Goal: Information Seeking & Learning: Learn about a topic

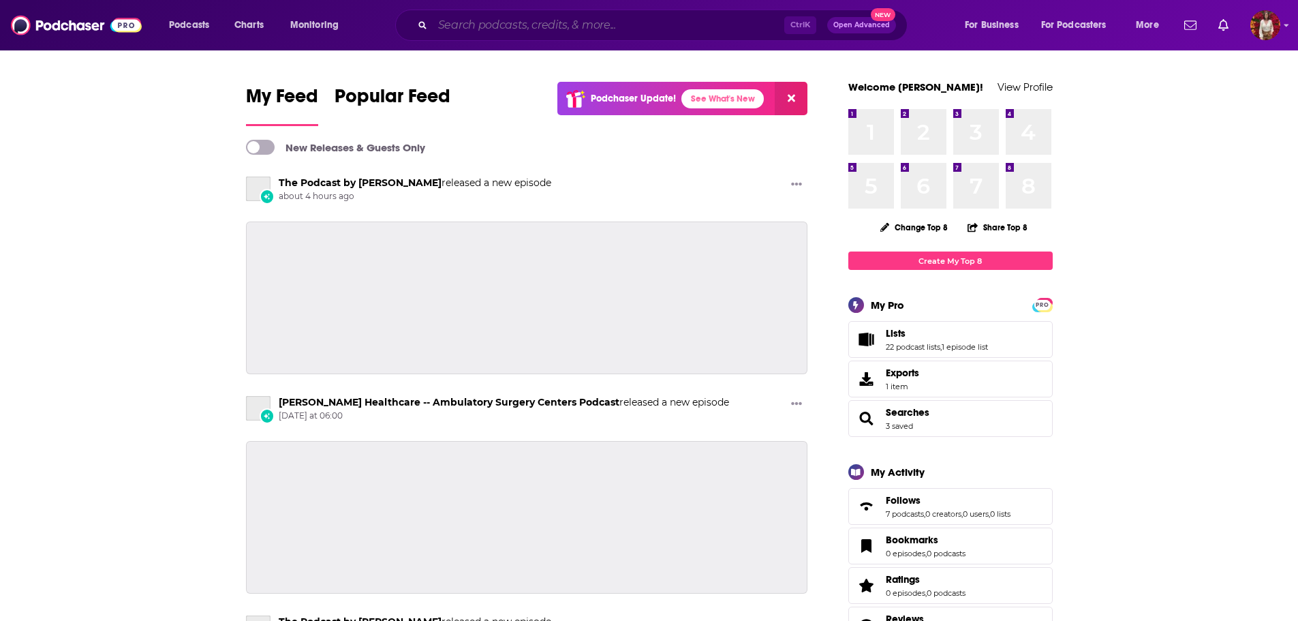
click at [480, 27] on input "Search podcasts, credits, & more..." at bounding box center [609, 25] width 352 height 22
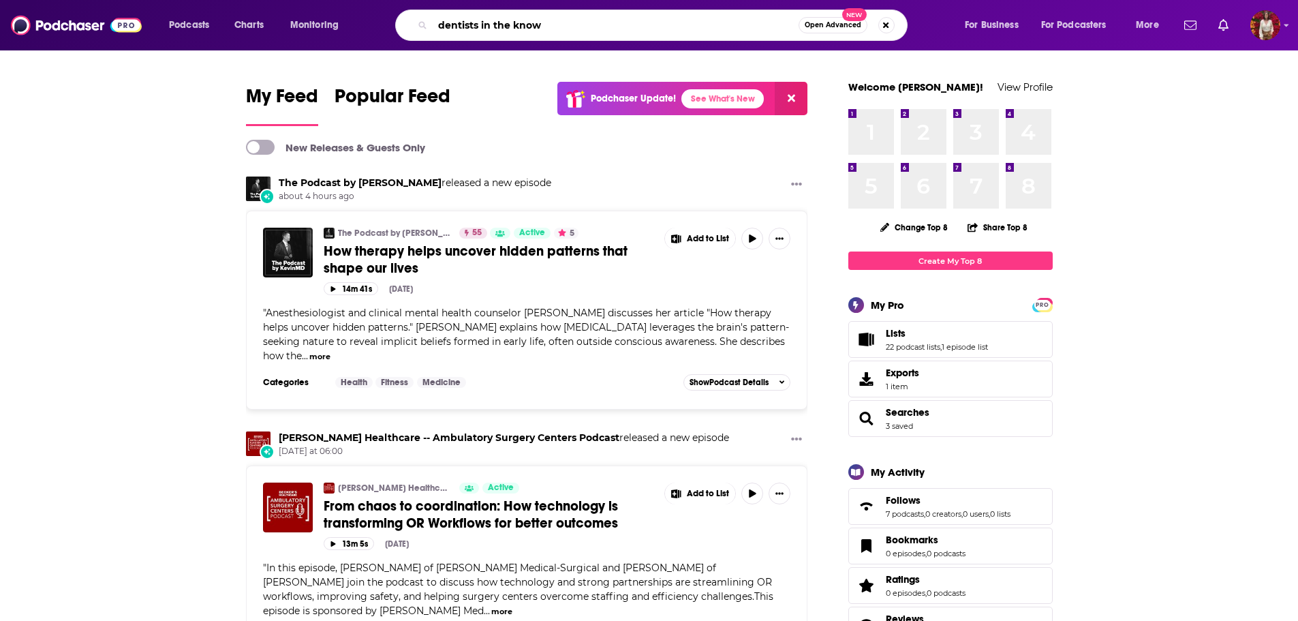
type input "dentists in the know"
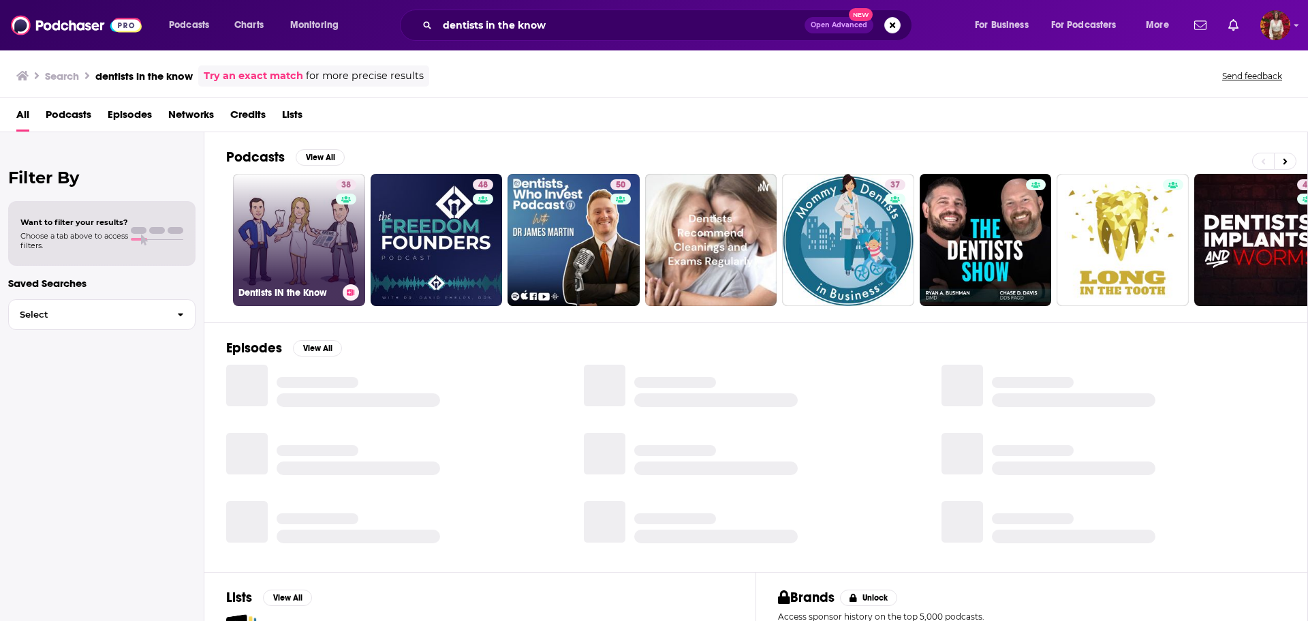
click at [341, 248] on div "38" at bounding box center [348, 231] width 24 height 105
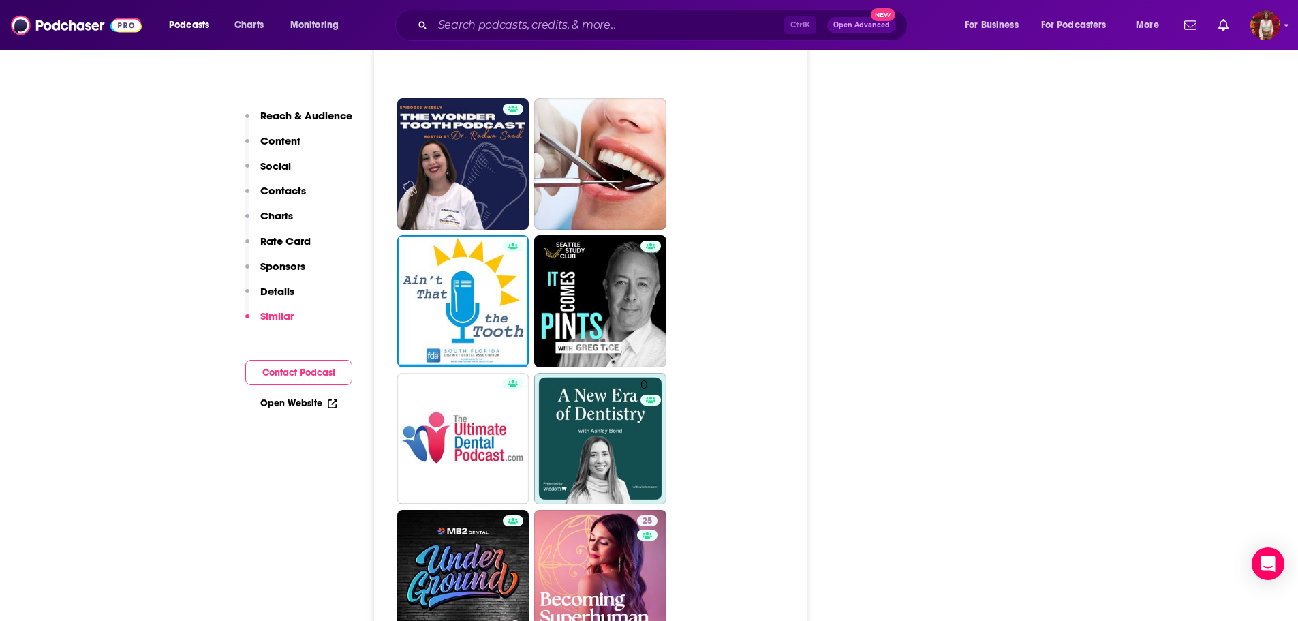
scroll to position [1840, 0]
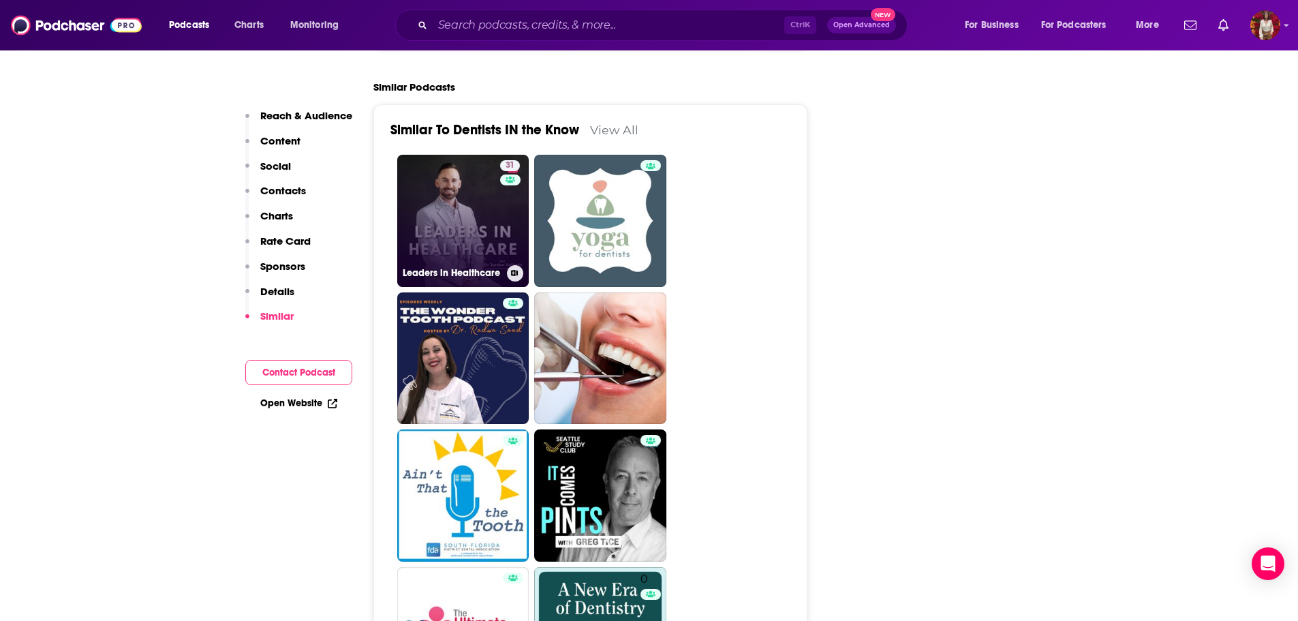
click at [468, 211] on link "31 Leaders in Healthcare" at bounding box center [463, 221] width 132 height 132
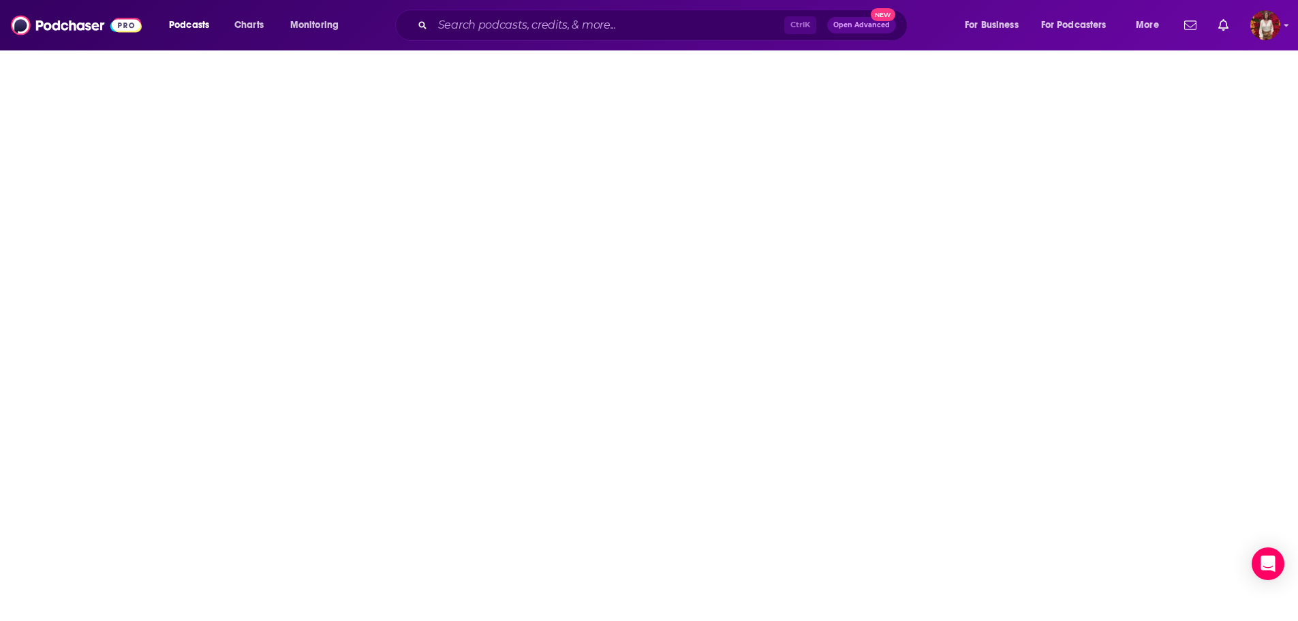
type input "[URL][DOMAIN_NAME]"
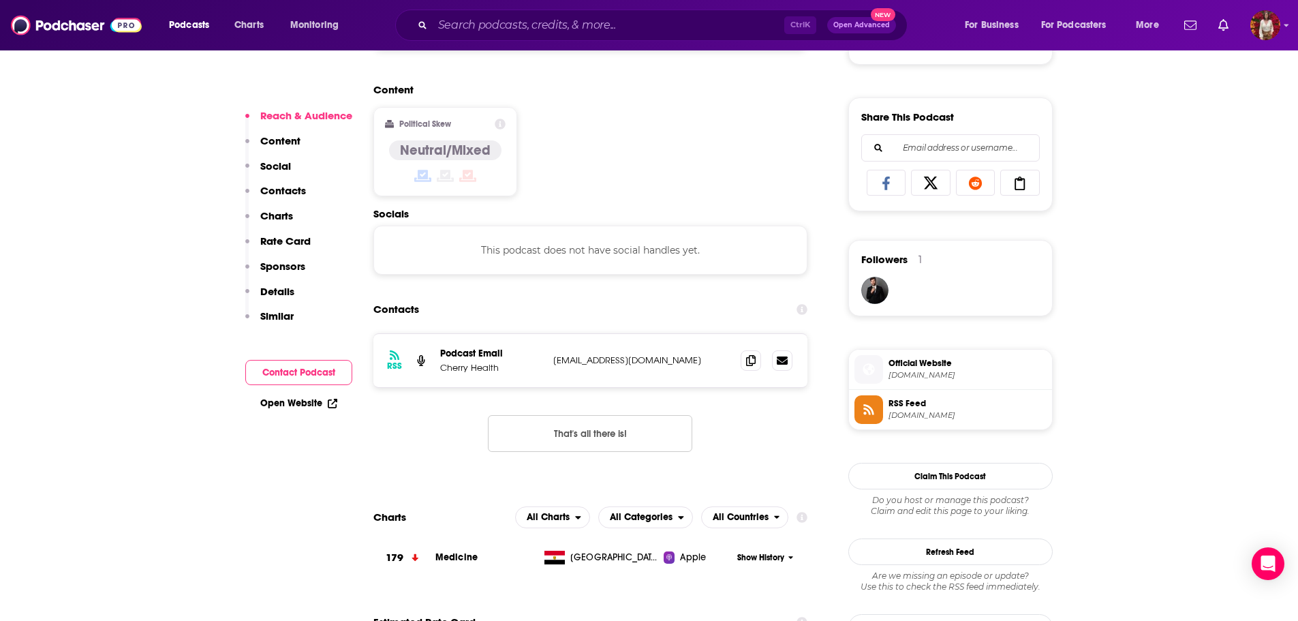
scroll to position [818, 0]
